Goal: Obtain resource: Download file/media

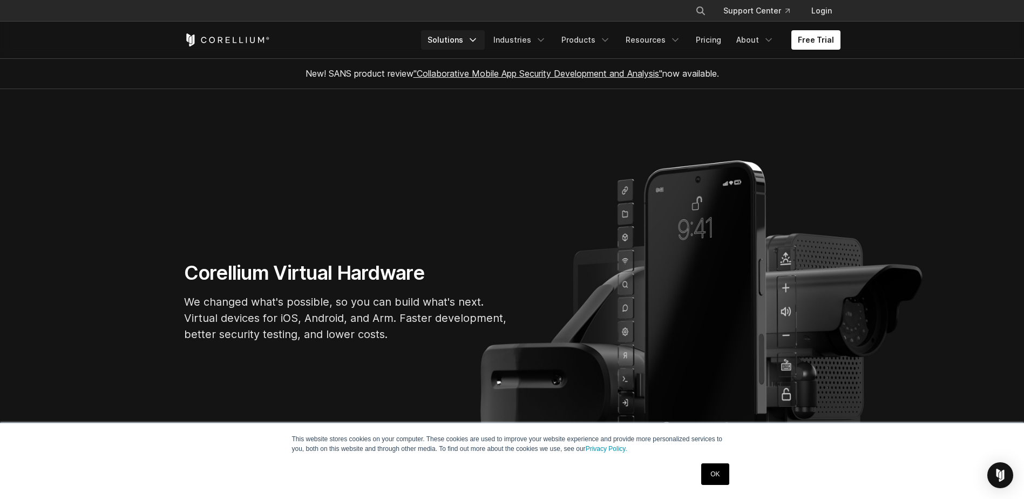
click at [461, 39] on link "Solutions" at bounding box center [453, 39] width 64 height 19
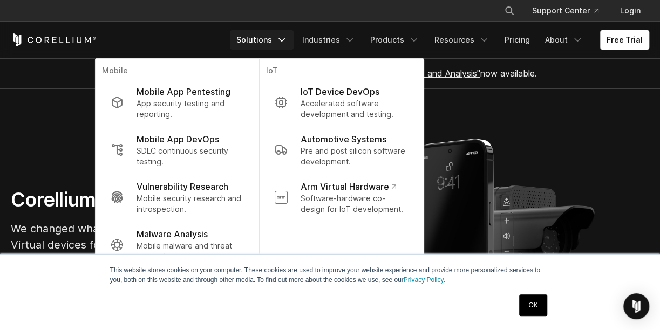
drag, startPoint x: 126, startPoint y: 102, endPoint x: 175, endPoint y: 69, distance: 58.7
click at [175, 69] on p "Mobile" at bounding box center [177, 71] width 151 height 13
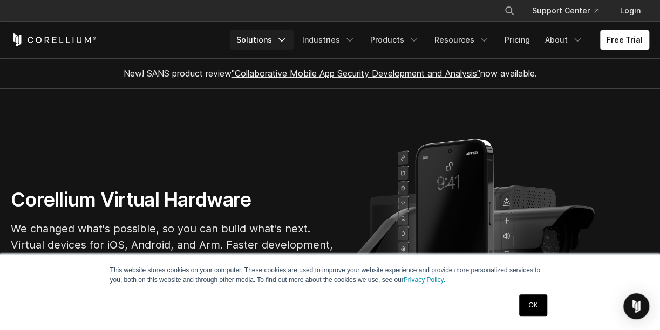
click at [273, 40] on link "Solutions" at bounding box center [262, 39] width 64 height 19
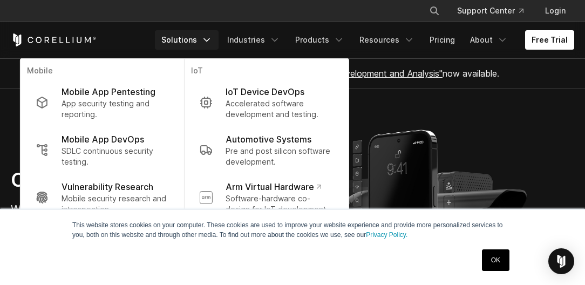
click at [211, 41] on icon "Navigation Menu" at bounding box center [206, 40] width 11 height 11
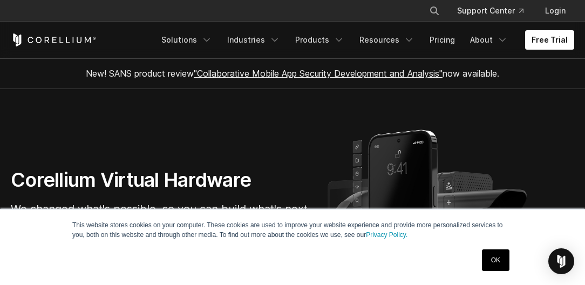
click at [498, 261] on link "OK" at bounding box center [496, 260] width 28 height 22
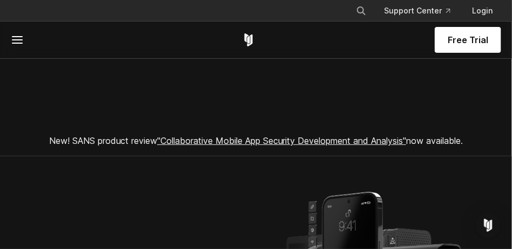
click at [19, 39] on icon at bounding box center [17, 39] width 13 height 13
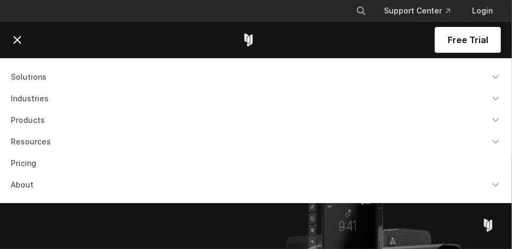
click at [37, 76] on link "Solutions" at bounding box center [255, 76] width 503 height 19
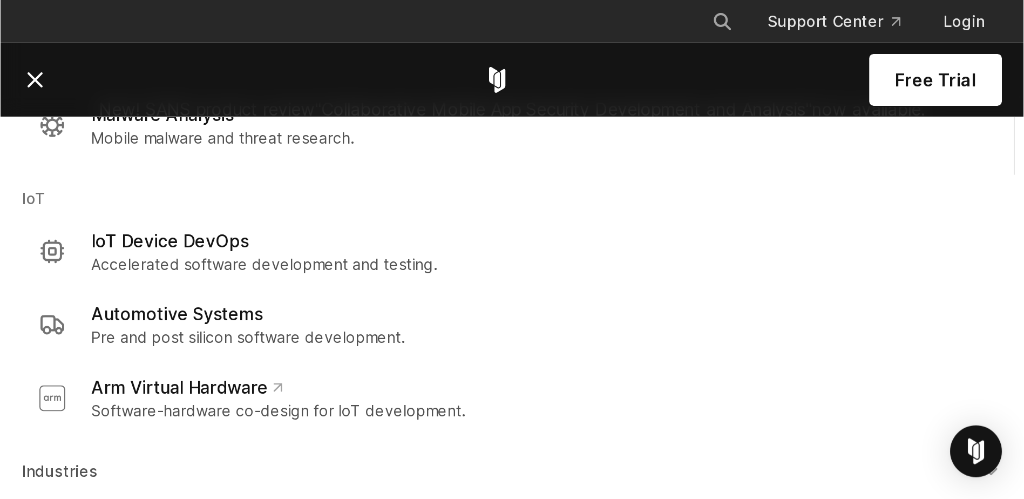
scroll to position [173, 0]
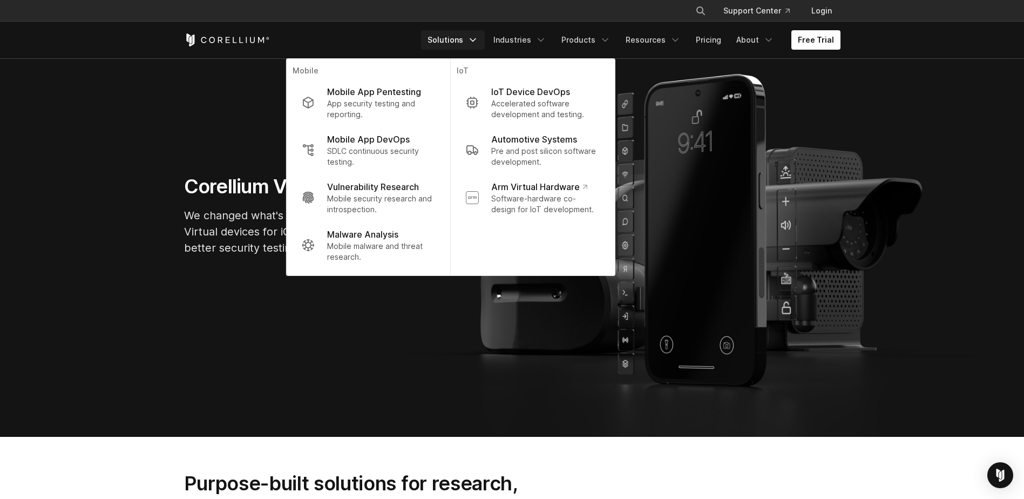
click at [132, 370] on section "Corellium Virtual Hardware We changed what's possible, so you can build what's …" at bounding box center [512, 220] width 1024 height 434
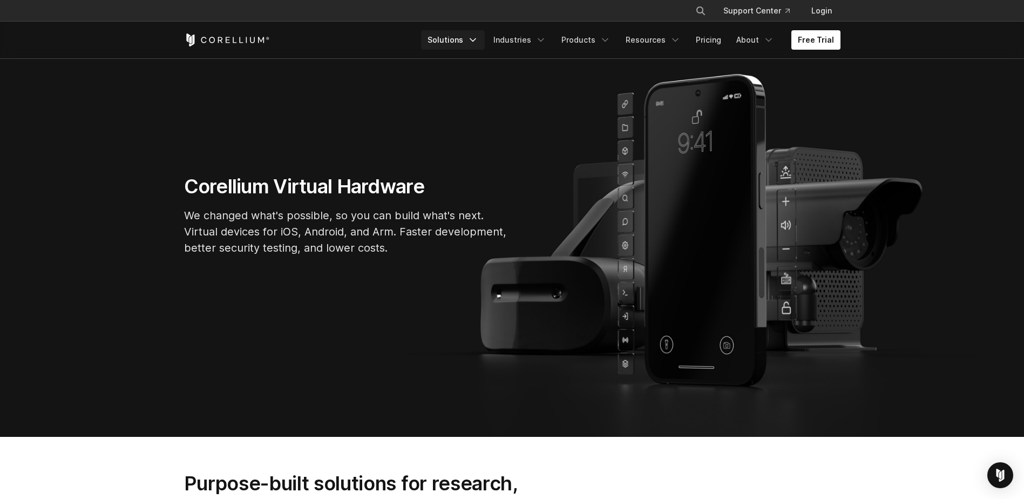
click at [459, 38] on link "Solutions" at bounding box center [453, 39] width 64 height 19
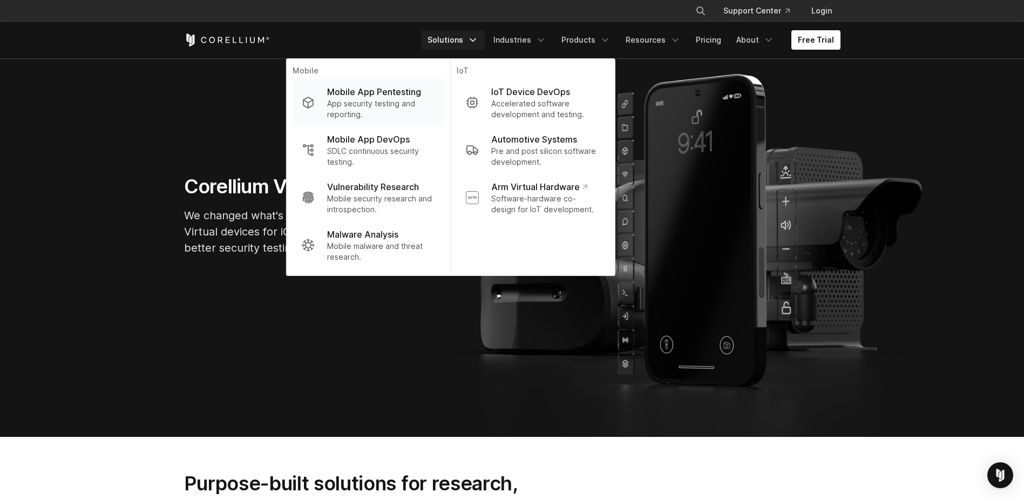
click at [314, 99] on div "Navigation Menu" at bounding box center [307, 103] width 13 height 12
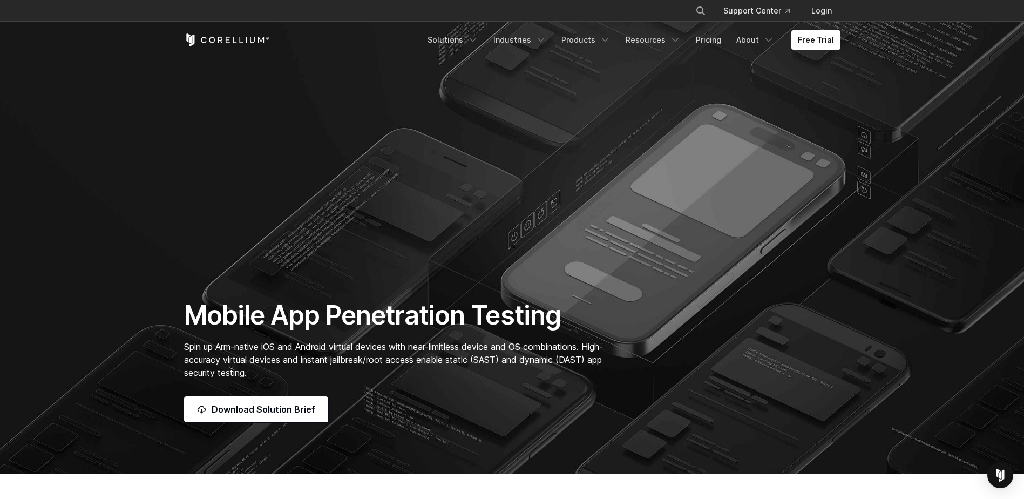
drag, startPoint x: 417, startPoint y: 172, endPoint x: 517, endPoint y: 142, distance: 104.4
drag, startPoint x: 517, startPoint y: 142, endPoint x: 796, endPoint y: 246, distance: 298.5
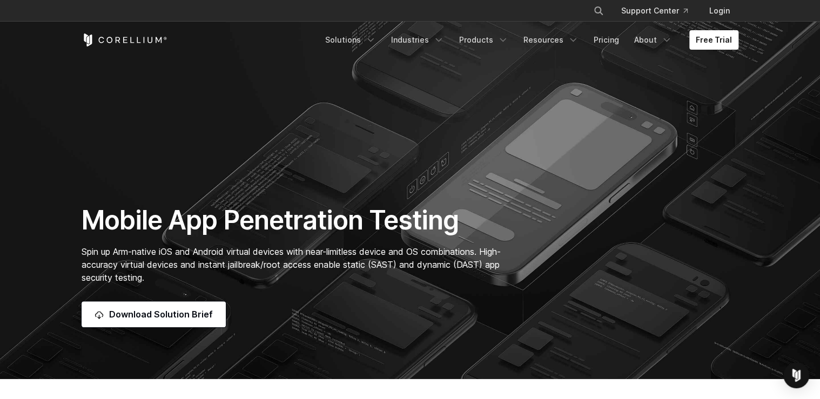
click at [134, 39] on icon "Corellium Home" at bounding box center [125, 39] width 86 height 13
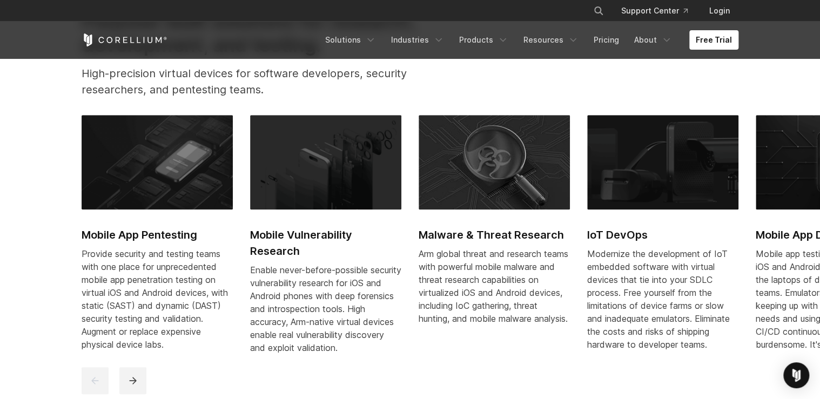
scroll to position [475, 0]
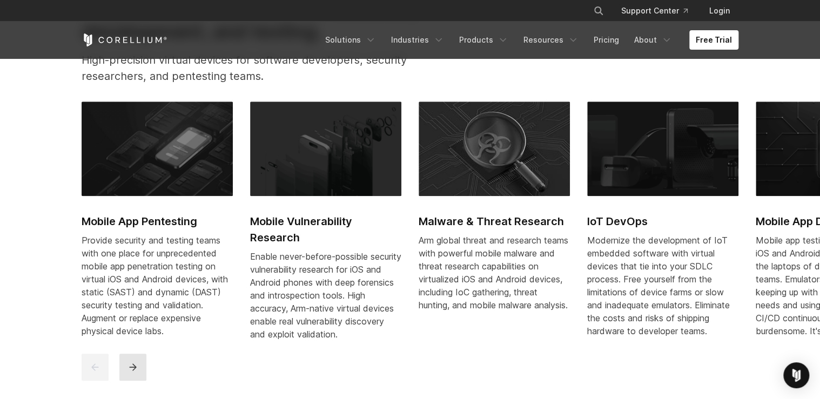
click at [136, 373] on icon "next" at bounding box center [132, 367] width 11 height 11
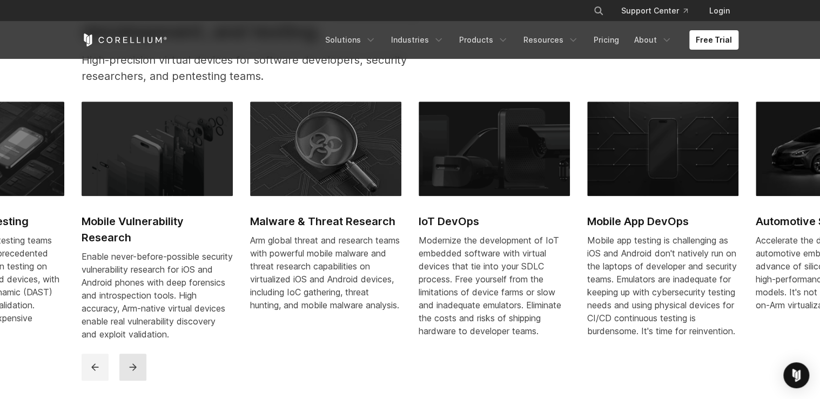
click at [136, 373] on icon "next" at bounding box center [132, 367] width 11 height 11
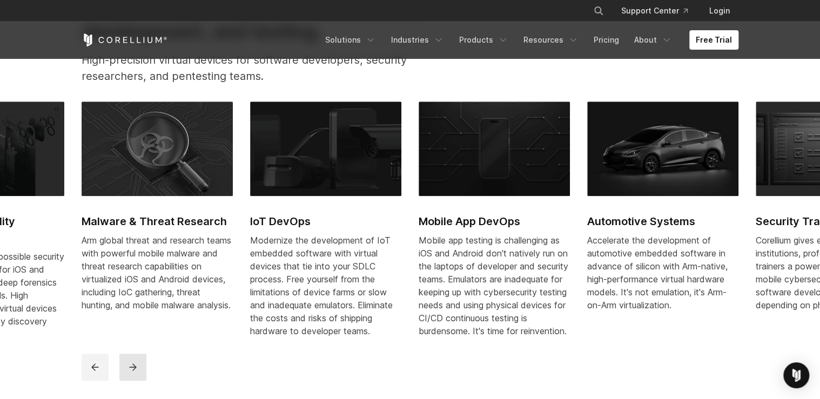
click at [136, 373] on icon "next" at bounding box center [132, 367] width 11 height 11
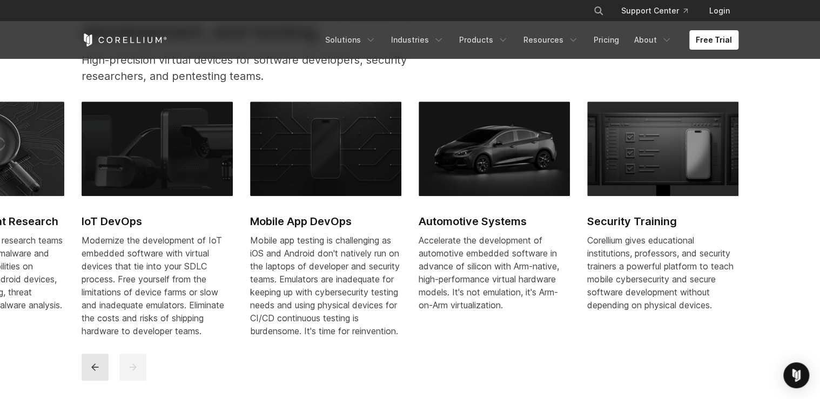
click at [104, 376] on button "previous" at bounding box center [95, 367] width 27 height 27
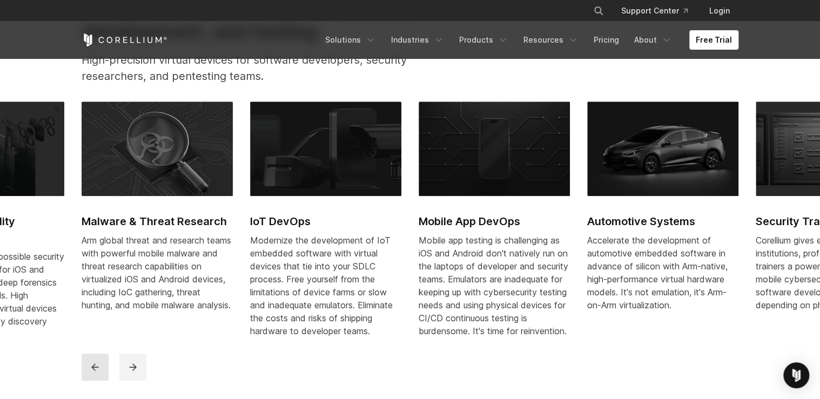
click at [101, 376] on button "previous" at bounding box center [95, 367] width 27 height 27
click at [99, 373] on icon "previous" at bounding box center [95, 367] width 11 height 11
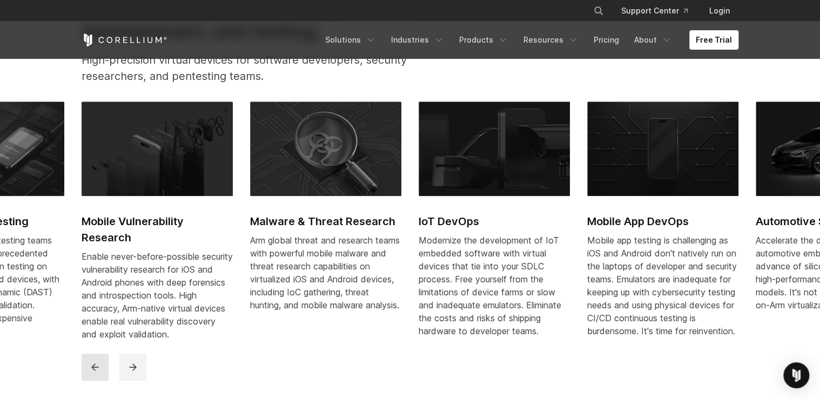
click at [97, 373] on icon "previous" at bounding box center [95, 367] width 11 height 11
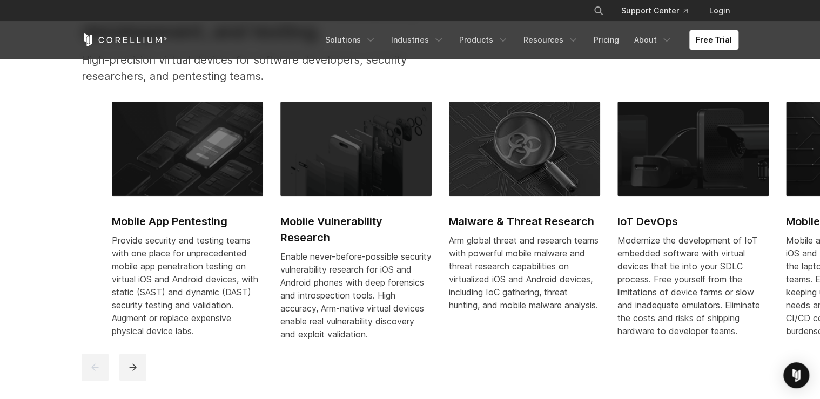
drag, startPoint x: 81, startPoint y: 238, endPoint x: 167, endPoint y: 252, distance: 87.0
click at [167, 252] on div "Provide security and testing teams with one place for unprecedented mobile app …" at bounding box center [187, 286] width 151 height 104
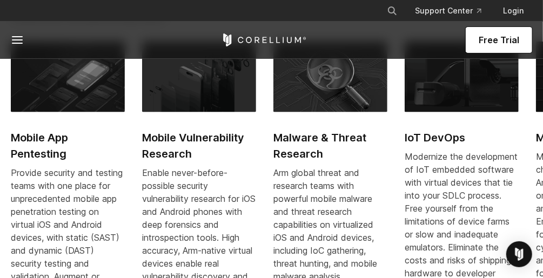
scroll to position [562, 0]
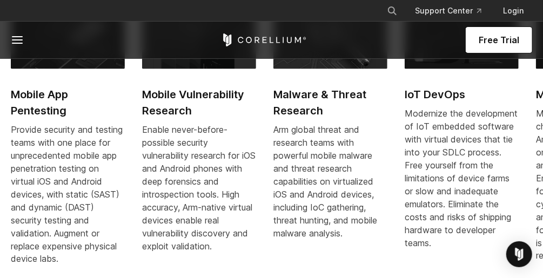
click at [166, 86] on h2 "Mobile Vulnerability Research" at bounding box center [199, 102] width 114 height 32
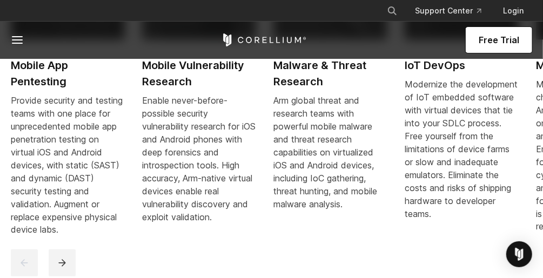
scroll to position [605, 0]
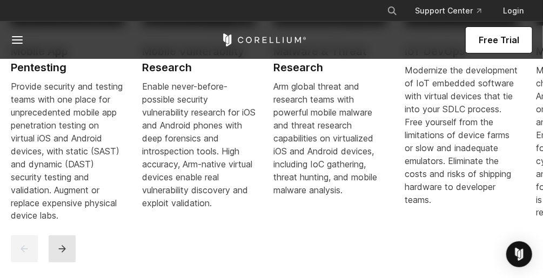
click at [63, 249] on icon "next" at bounding box center [62, 248] width 11 height 11
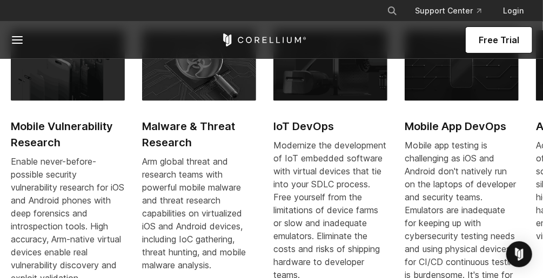
scroll to position [518, 0]
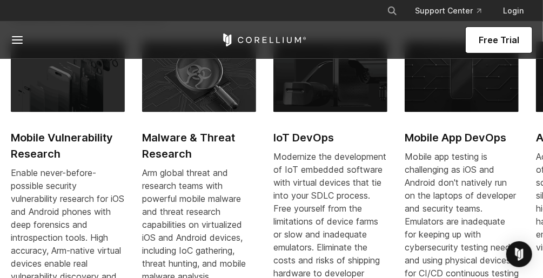
click at [443, 78] on img at bounding box center [461, 77] width 114 height 71
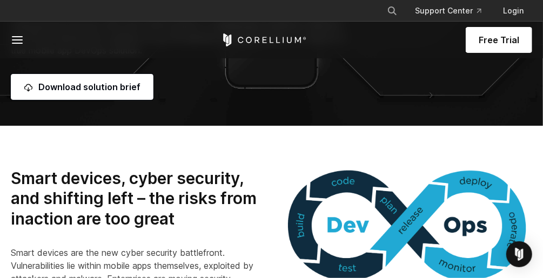
scroll to position [130, 0]
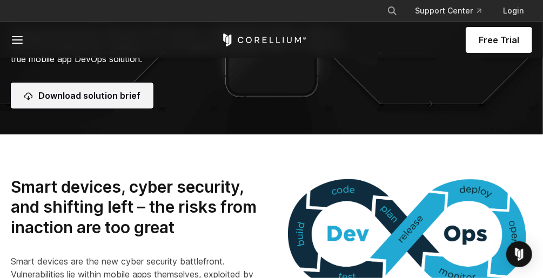
click at [71, 100] on link "Download solution brief" at bounding box center [82, 96] width 143 height 26
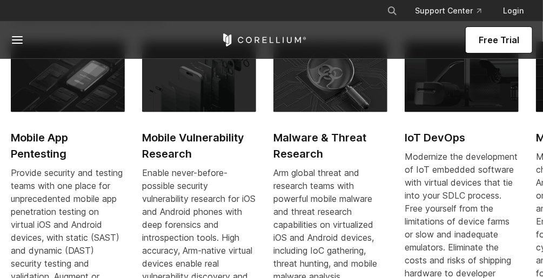
scroll to position [518, 0]
click at [316, 137] on h2 "Malware & Threat Research" at bounding box center [330, 146] width 114 height 32
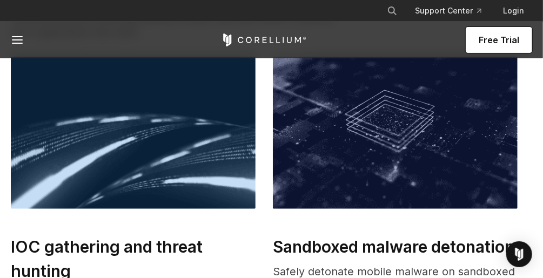
scroll to position [130, 0]
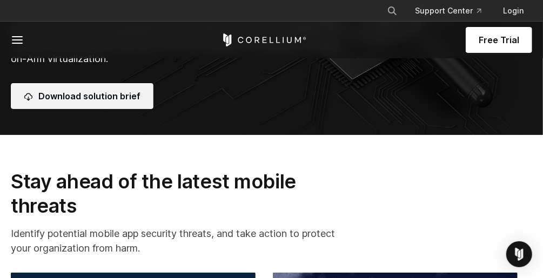
click at [134, 97] on link "Download solution brief" at bounding box center [82, 96] width 143 height 26
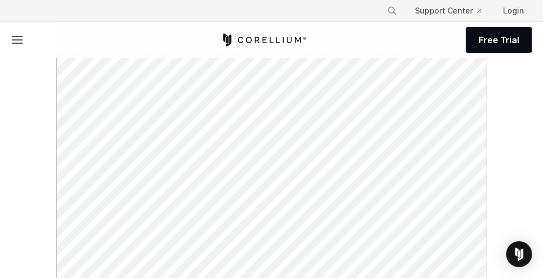
scroll to position [334, 0]
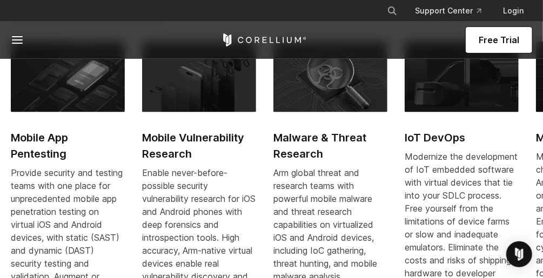
click at [48, 152] on h2 "Mobile App Pentesting" at bounding box center [68, 146] width 114 height 32
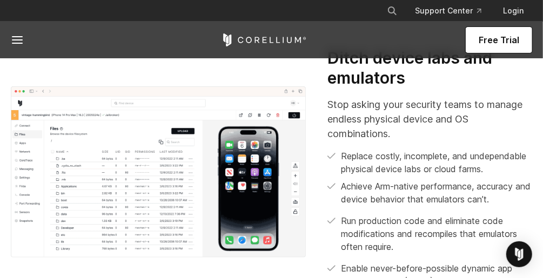
scroll to position [346, 0]
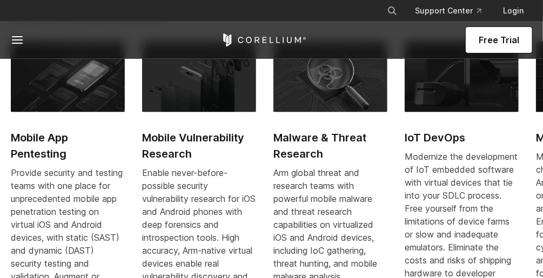
scroll to position [518, 0]
click at [191, 137] on h2 "Mobile Vulnerability Research" at bounding box center [199, 146] width 114 height 32
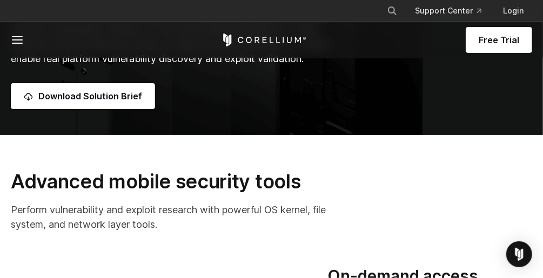
scroll to position [130, 0]
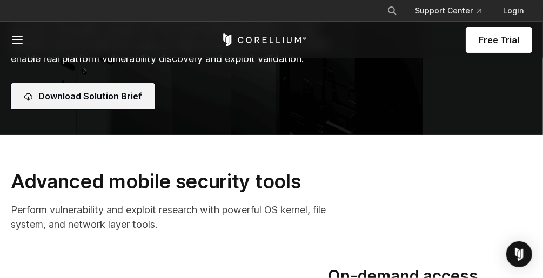
click at [104, 106] on link "Download Solution Brief" at bounding box center [83, 96] width 144 height 26
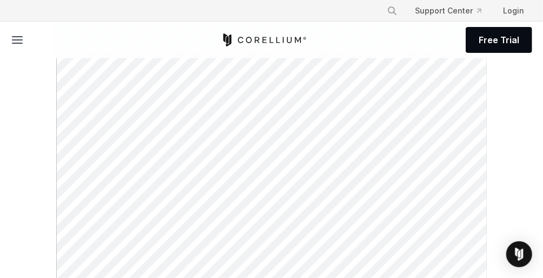
scroll to position [216, 0]
